Goal: Book appointment/travel/reservation

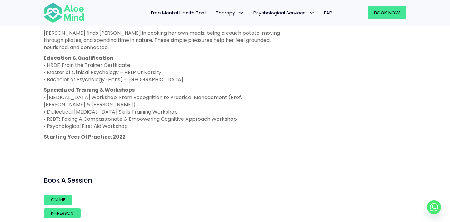
scroll to position [400, 0]
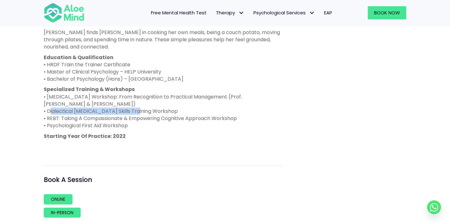
drag, startPoint x: 48, startPoint y: 118, endPoint x: 135, endPoint y: 119, distance: 87.2
click at [135, 119] on p "Specialized Training & Workshops • ADHD Workshop: From Recognition to Practical…" at bounding box center [163, 107] width 239 height 43
copy p "Dialectical Behaviour Therapy Skills"
click at [209, 124] on p "Specialized Training & Workshops • ADHD Workshop: From Recognition to Practical…" at bounding box center [163, 107] width 239 height 43
drag, startPoint x: 47, startPoint y: 125, endPoint x: 58, endPoint y: 124, distance: 11.6
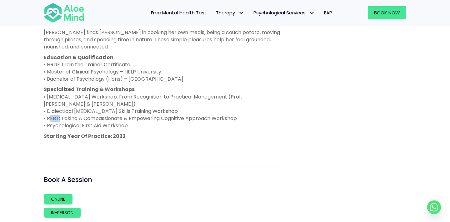
click at [58, 124] on p "Specialized Training & Workshops • ADHD Workshop: From Recognition to Practical…" at bounding box center [163, 107] width 239 height 43
copy p "REBT"
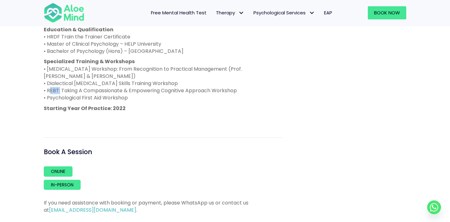
click at [217, 84] on p "Specialized Training & Workshops • ADHD Workshop: From Recognition to Practical…" at bounding box center [163, 79] width 239 height 43
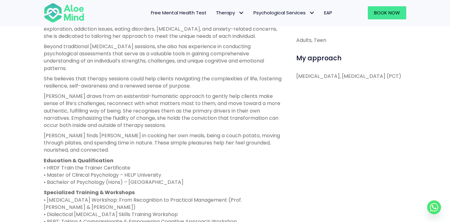
scroll to position [297, 0]
drag, startPoint x: 99, startPoint y: 102, endPoint x: 180, endPoint y: 104, distance: 81.3
click at [180, 104] on p "Peggy draws from an existential-humanistic approach to gently help clients make…" at bounding box center [163, 110] width 239 height 36
copy p "existential-humanistic approach"
click at [249, 124] on p "Peggy draws from an existential-humanistic approach to gently help clients make…" at bounding box center [163, 110] width 239 height 36
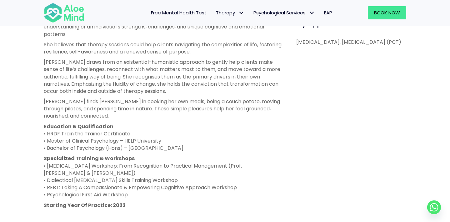
scroll to position [347, 0]
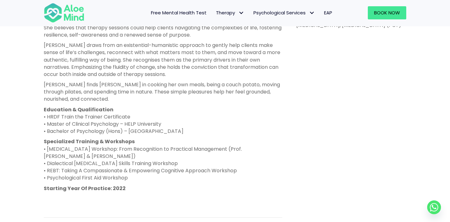
click at [189, 103] on p "Peggy finds joy in cooking her own meals, being a couch potato, moving through …" at bounding box center [163, 92] width 239 height 22
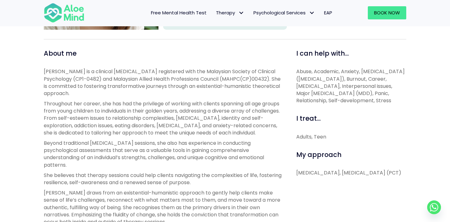
scroll to position [0, 0]
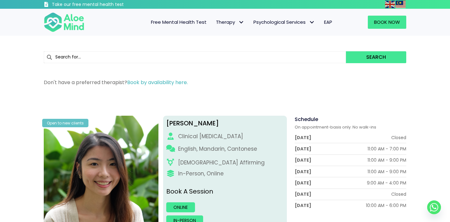
click at [140, 60] on input "text" at bounding box center [195, 57] width 302 height 12
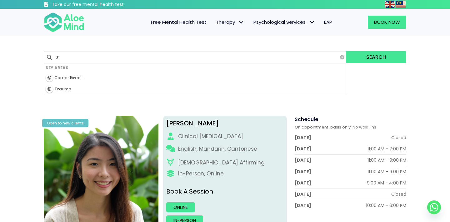
type input "tra"
type input "trauma"
type input "traum"
type input "trauma"
click at [346, 51] on button "Search" at bounding box center [376, 57] width 60 height 12
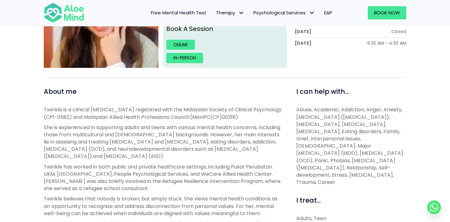
scroll to position [299, 0]
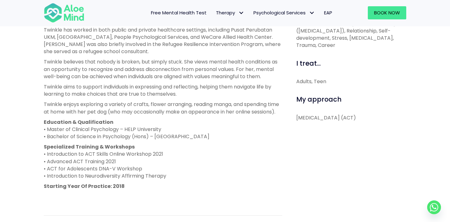
drag, startPoint x: 297, startPoint y: 118, endPoint x: 323, endPoint y: 123, distance: 26.8
click at [323, 121] on p "Acceptance and Commitment Therapy (ACT)" at bounding box center [351, 117] width 110 height 7
copy p "Acceptance and Commitment Therapy (ACT)"
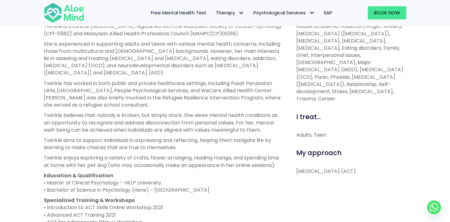
scroll to position [262, 0]
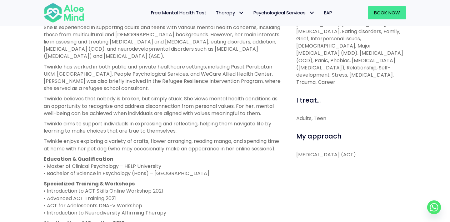
click at [212, 95] on p "Twinkle believes that nobody is broken, but simply stuck. She views mental heal…" at bounding box center [163, 106] width 239 height 22
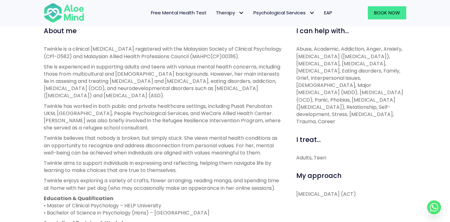
scroll to position [215, 0]
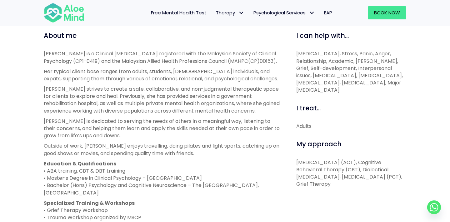
scroll to position [218, 0]
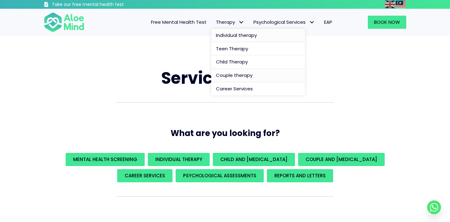
click at [226, 34] on span "Individual therapy" at bounding box center [236, 35] width 41 height 7
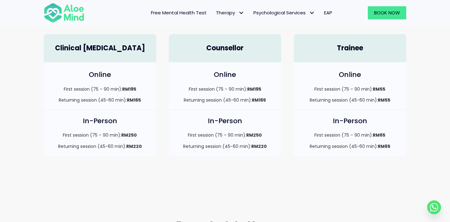
scroll to position [164, 0]
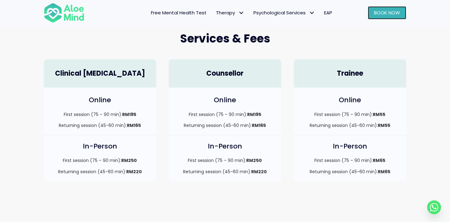
click at [372, 10] on link "Book Now" at bounding box center [387, 12] width 38 height 13
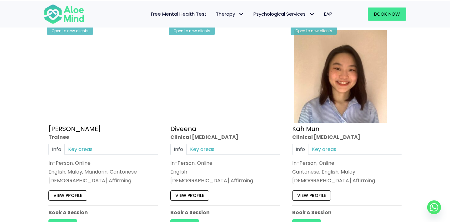
scroll to position [328, 0]
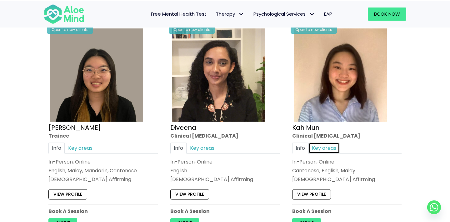
click at [327, 144] on link "Key areas" at bounding box center [324, 147] width 31 height 11
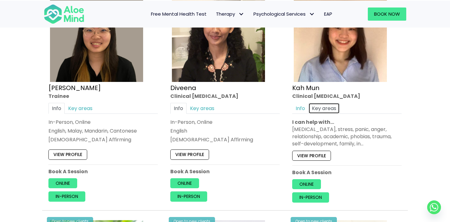
scroll to position [372, 0]
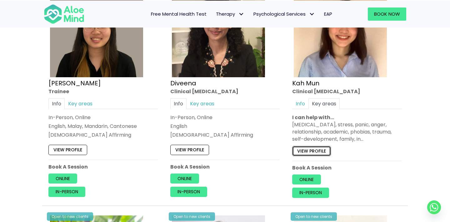
click at [317, 151] on link "View profile" at bounding box center [311, 151] width 39 height 10
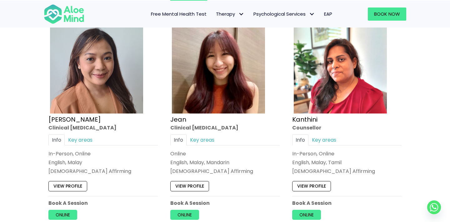
scroll to position [810, 0]
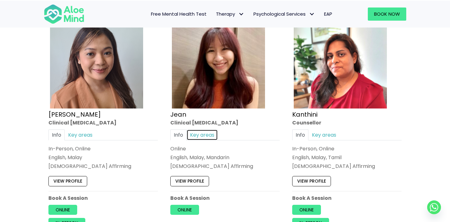
click at [199, 132] on link "Key areas" at bounding box center [202, 134] width 31 height 11
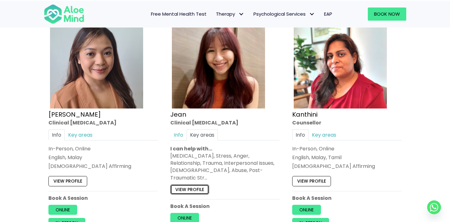
click at [198, 184] on link "View profile" at bounding box center [189, 189] width 39 height 10
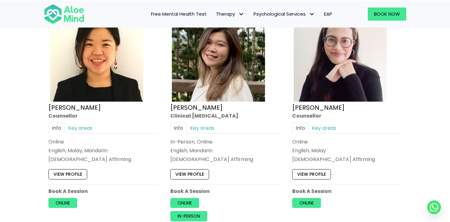
scroll to position [1056, 0]
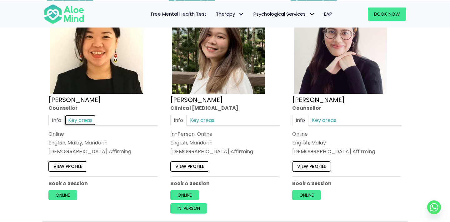
click at [78, 116] on link "Key areas" at bounding box center [80, 119] width 31 height 11
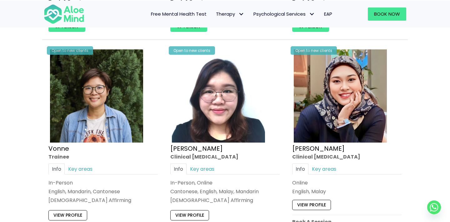
scroll to position [1720, 0]
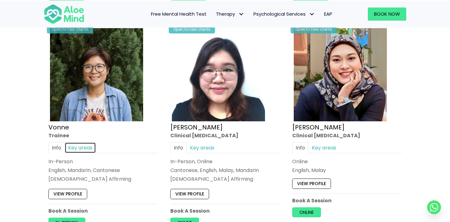
click at [74, 147] on link "Key areas" at bounding box center [80, 147] width 31 height 11
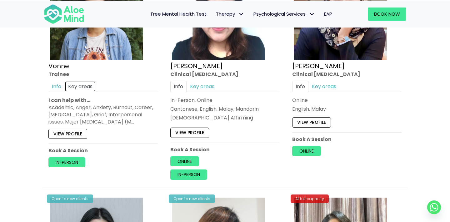
scroll to position [1782, 0]
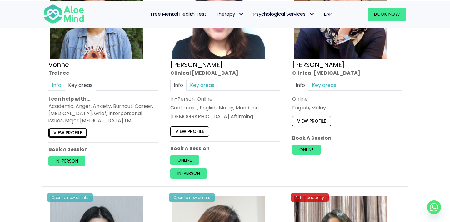
click at [75, 132] on link "View profile" at bounding box center [67, 133] width 39 height 10
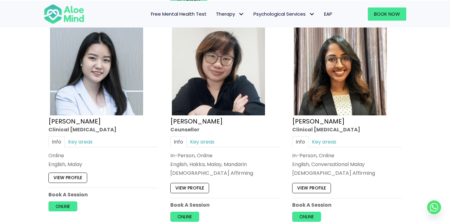
scroll to position [1962, 0]
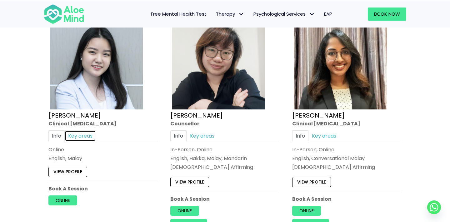
click at [82, 132] on link "Key areas" at bounding box center [80, 135] width 31 height 11
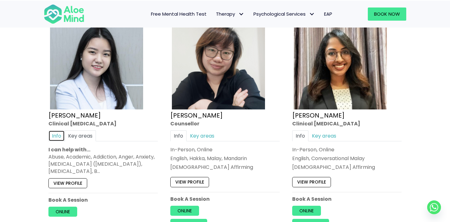
click at [56, 135] on link "Info" at bounding box center [56, 135] width 16 height 11
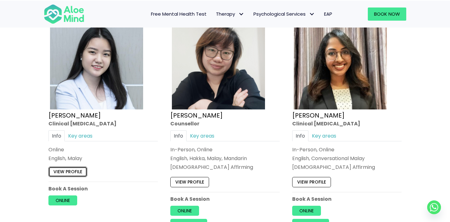
click at [74, 169] on link "View profile" at bounding box center [67, 172] width 39 height 10
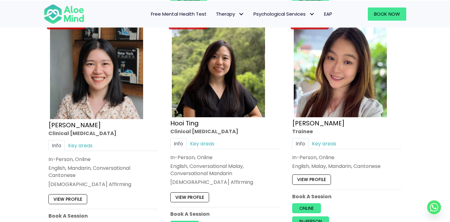
scroll to position [2186, 0]
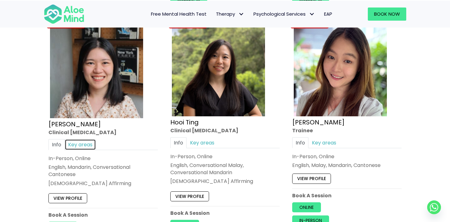
click at [81, 142] on link "Key areas" at bounding box center [80, 144] width 31 height 11
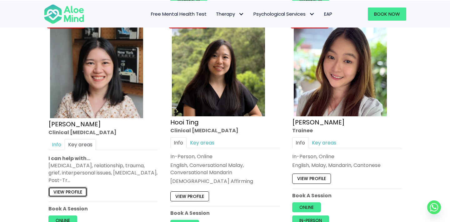
click at [68, 190] on link "View profile" at bounding box center [67, 192] width 39 height 10
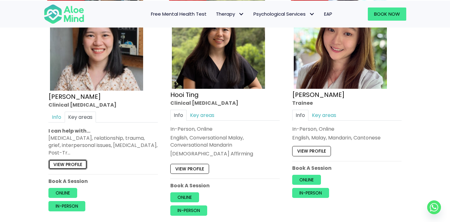
scroll to position [2222, 0]
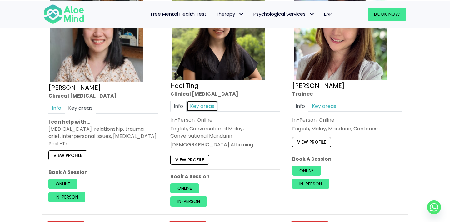
click at [201, 104] on link "Key areas" at bounding box center [202, 106] width 31 height 11
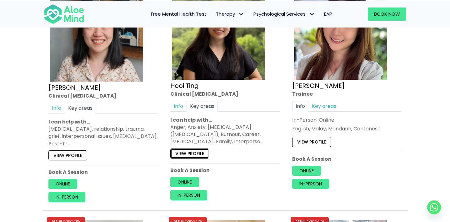
click at [194, 154] on link "View profile" at bounding box center [189, 153] width 39 height 10
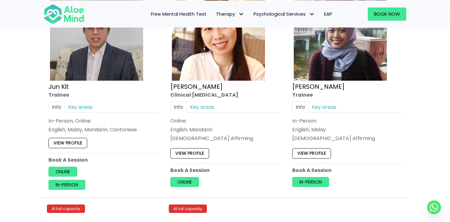
scroll to position [2457, 0]
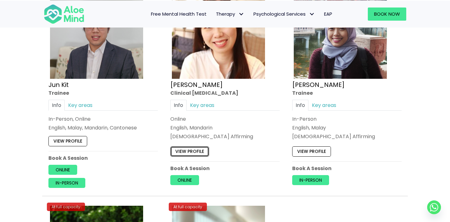
click at [195, 152] on link "View profile" at bounding box center [189, 151] width 39 height 10
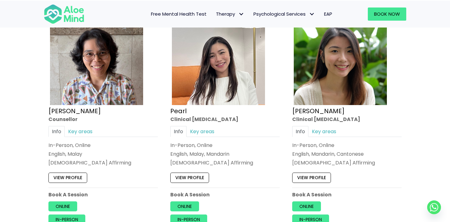
scroll to position [1272, 0]
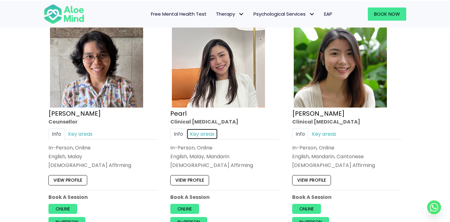
click at [201, 130] on link "Key areas" at bounding box center [202, 133] width 31 height 11
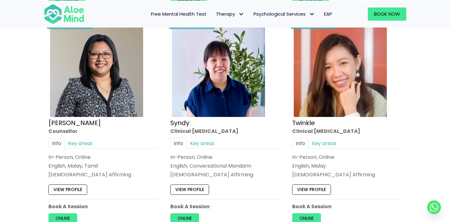
scroll to position [1478, 0]
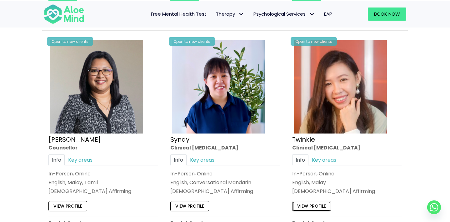
click at [310, 204] on link "View profile" at bounding box center [311, 206] width 39 height 10
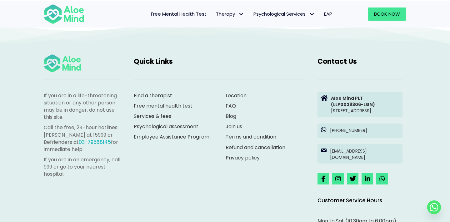
scroll to position [2939, 0]
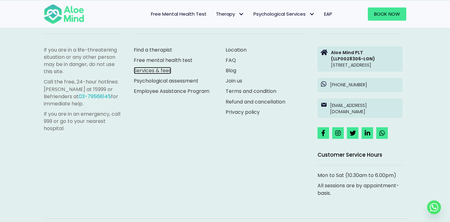
click at [157, 71] on link "Services & fees" at bounding box center [153, 70] width 38 height 7
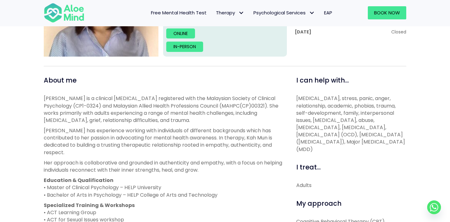
scroll to position [36, 0]
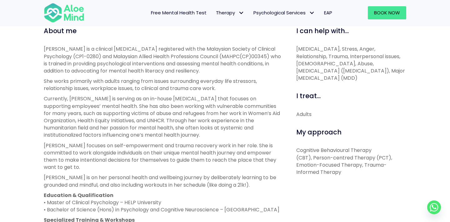
scroll to position [224, 0]
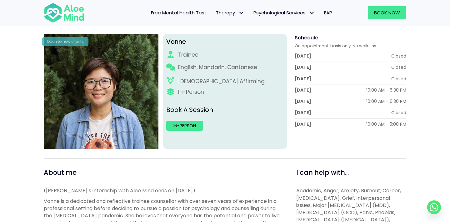
scroll to position [83, 0]
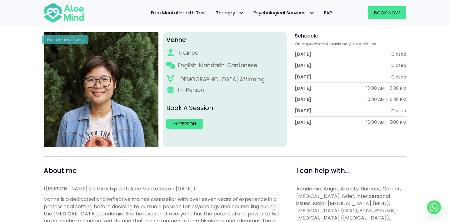
click at [206, 111] on p "Book A Session" at bounding box center [225, 107] width 118 height 9
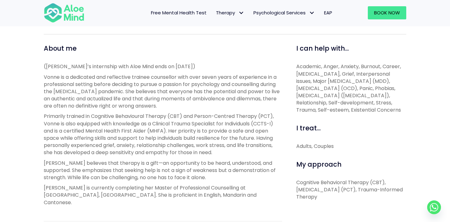
scroll to position [212, 0]
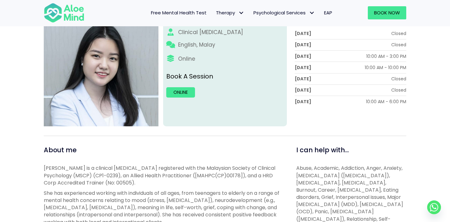
scroll to position [64, 0]
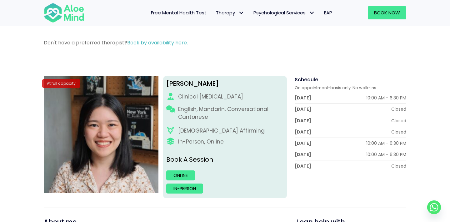
scroll to position [49, 0]
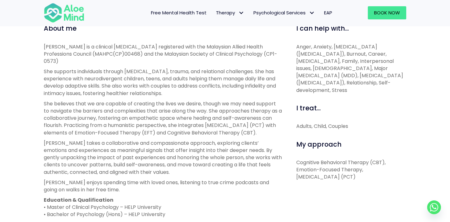
scroll to position [216, 0]
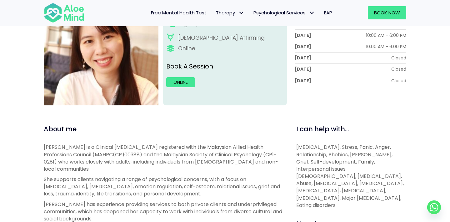
scroll to position [40, 0]
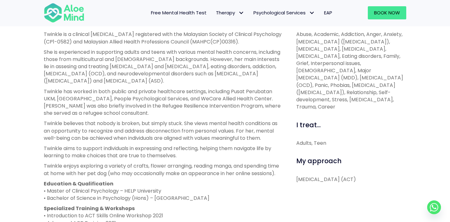
scroll to position [238, 0]
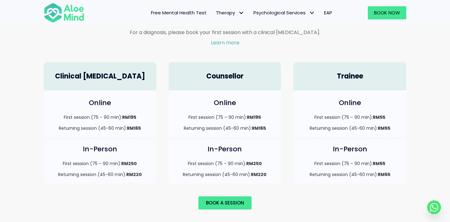
scroll to position [427, 0]
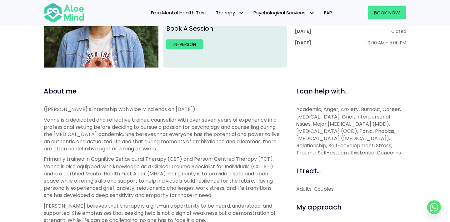
scroll to position [178, 0]
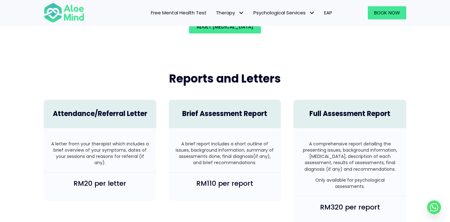
scroll to position [1434, 0]
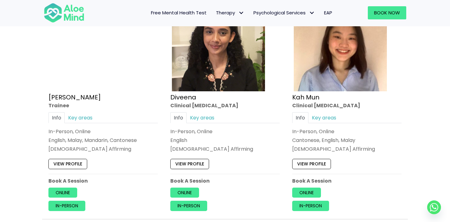
scroll to position [379, 0]
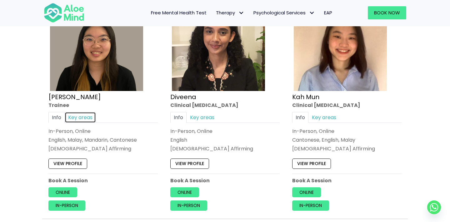
click at [81, 119] on link "Key areas" at bounding box center [80, 117] width 31 height 11
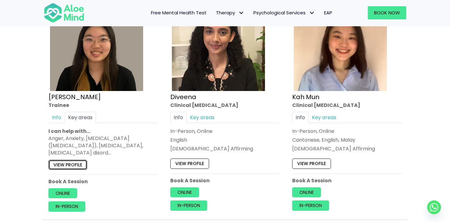
click at [71, 163] on link "View profile" at bounding box center [67, 165] width 39 height 10
click at [333, 118] on link "Key areas" at bounding box center [324, 117] width 31 height 11
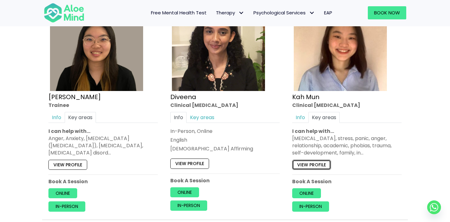
click at [317, 163] on link "View profile" at bounding box center [311, 165] width 39 height 10
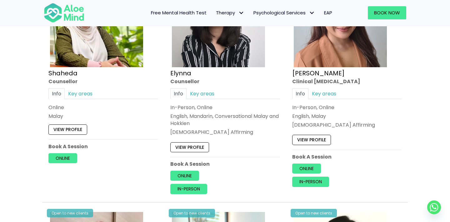
scroll to position [633, 0]
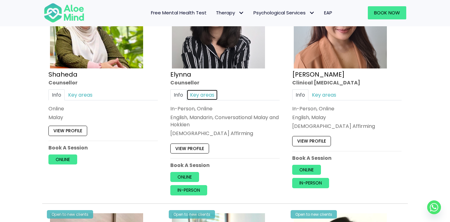
click at [200, 93] on link "Key areas" at bounding box center [202, 94] width 31 height 11
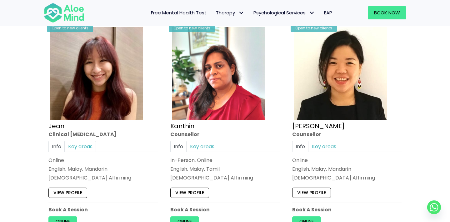
scroll to position [825, 0]
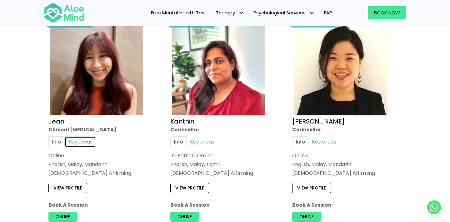
click at [78, 136] on link "Key areas" at bounding box center [80, 141] width 31 height 11
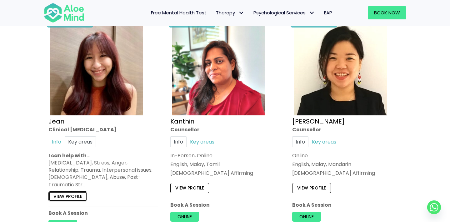
click at [71, 191] on link "View profile" at bounding box center [67, 196] width 39 height 10
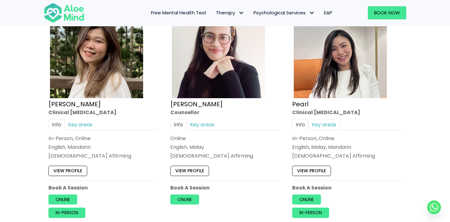
scroll to position [1079, 0]
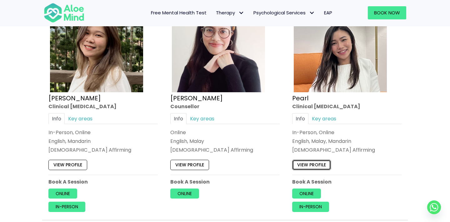
click at [318, 160] on link "View profile" at bounding box center [311, 165] width 39 height 10
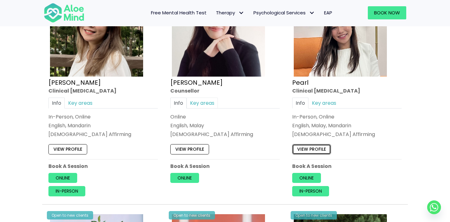
scroll to position [1095, 0]
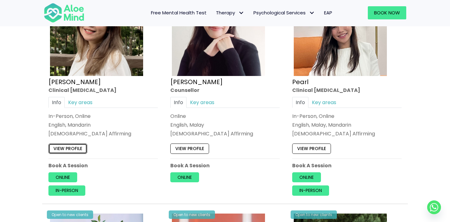
click at [75, 144] on link "View profile" at bounding box center [67, 149] width 39 height 10
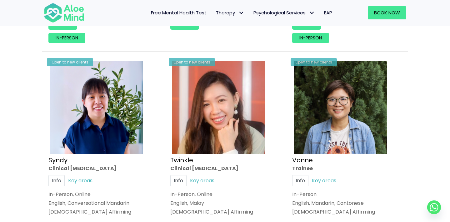
scroll to position [1283, 0]
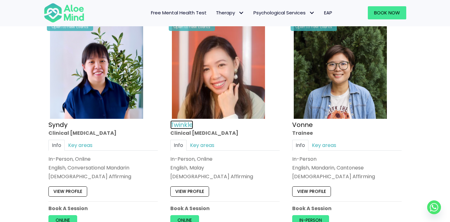
click at [185, 120] on link "Twinkle" at bounding box center [181, 124] width 23 height 9
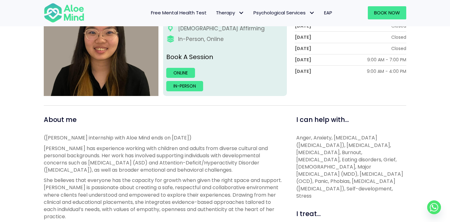
scroll to position [58, 0]
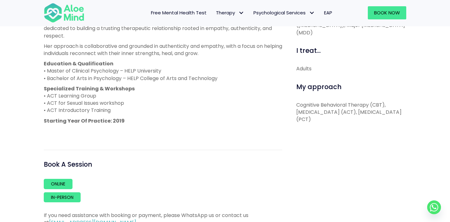
scroll to position [291, 0]
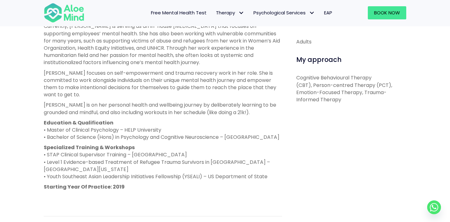
scroll to position [275, 0]
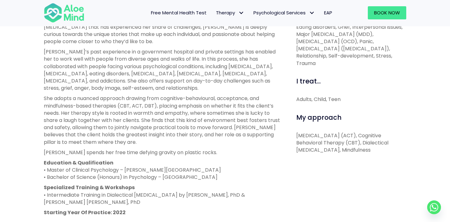
scroll to position [294, 0]
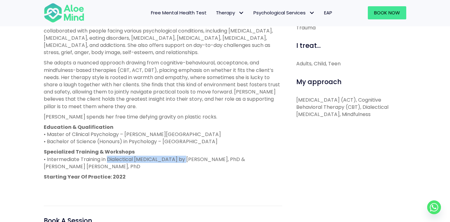
drag, startPoint x: 107, startPoint y: 159, endPoint x: 183, endPoint y: 160, distance: 76.0
click at [183, 160] on p "Specialized Training & Workshops • Intermediate Training in Dialectical [MEDICA…" at bounding box center [163, 159] width 239 height 22
copy p "Dialectical [MEDICAL_DATA]"
click at [247, 118] on p "[PERSON_NAME] spends her free time defying gravity on plastic rocks." at bounding box center [163, 116] width 239 height 7
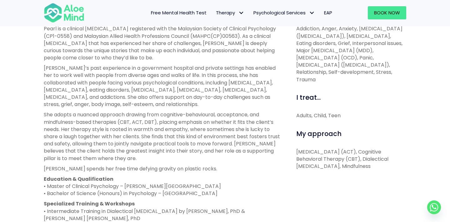
scroll to position [65, 0]
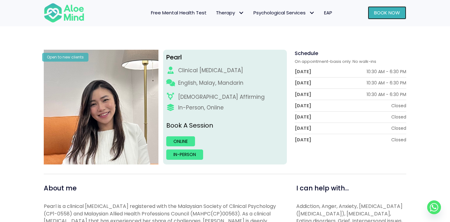
click at [387, 13] on span "Book Now" at bounding box center [387, 12] width 26 height 7
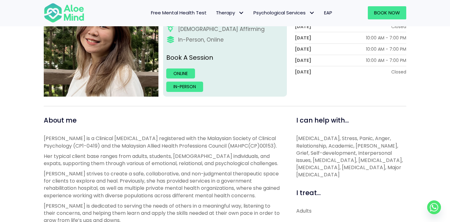
scroll to position [138, 0]
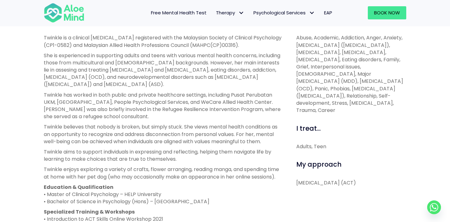
scroll to position [269, 0]
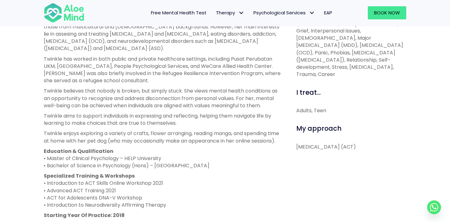
drag, startPoint x: 298, startPoint y: 146, endPoint x: 320, endPoint y: 155, distance: 24.4
click at [320, 150] on p "[MEDICAL_DATA] (ACT)" at bounding box center [351, 146] width 110 height 7
copy p "[MEDICAL_DATA] (ACT)"
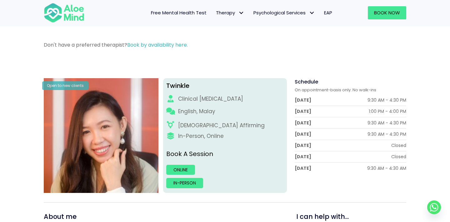
scroll to position [96, 0]
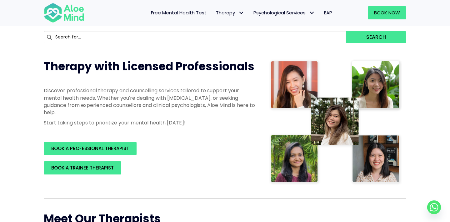
scroll to position [60, 0]
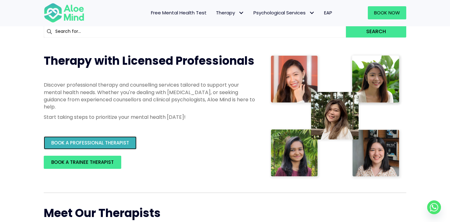
click at [90, 142] on span "BOOK A PROFESSIONAL THERAPIST" at bounding box center [90, 142] width 78 height 7
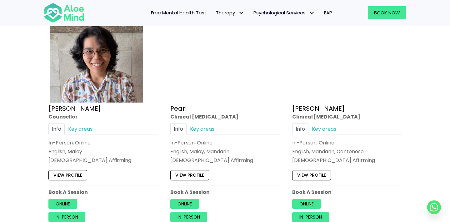
scroll to position [1284, 0]
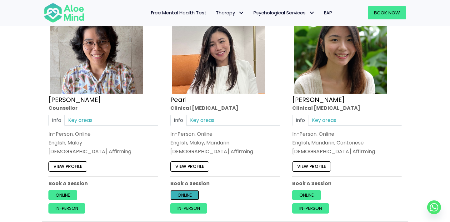
click at [189, 194] on link "Online" at bounding box center [184, 195] width 29 height 10
